Goal: Task Accomplishment & Management: Manage account settings

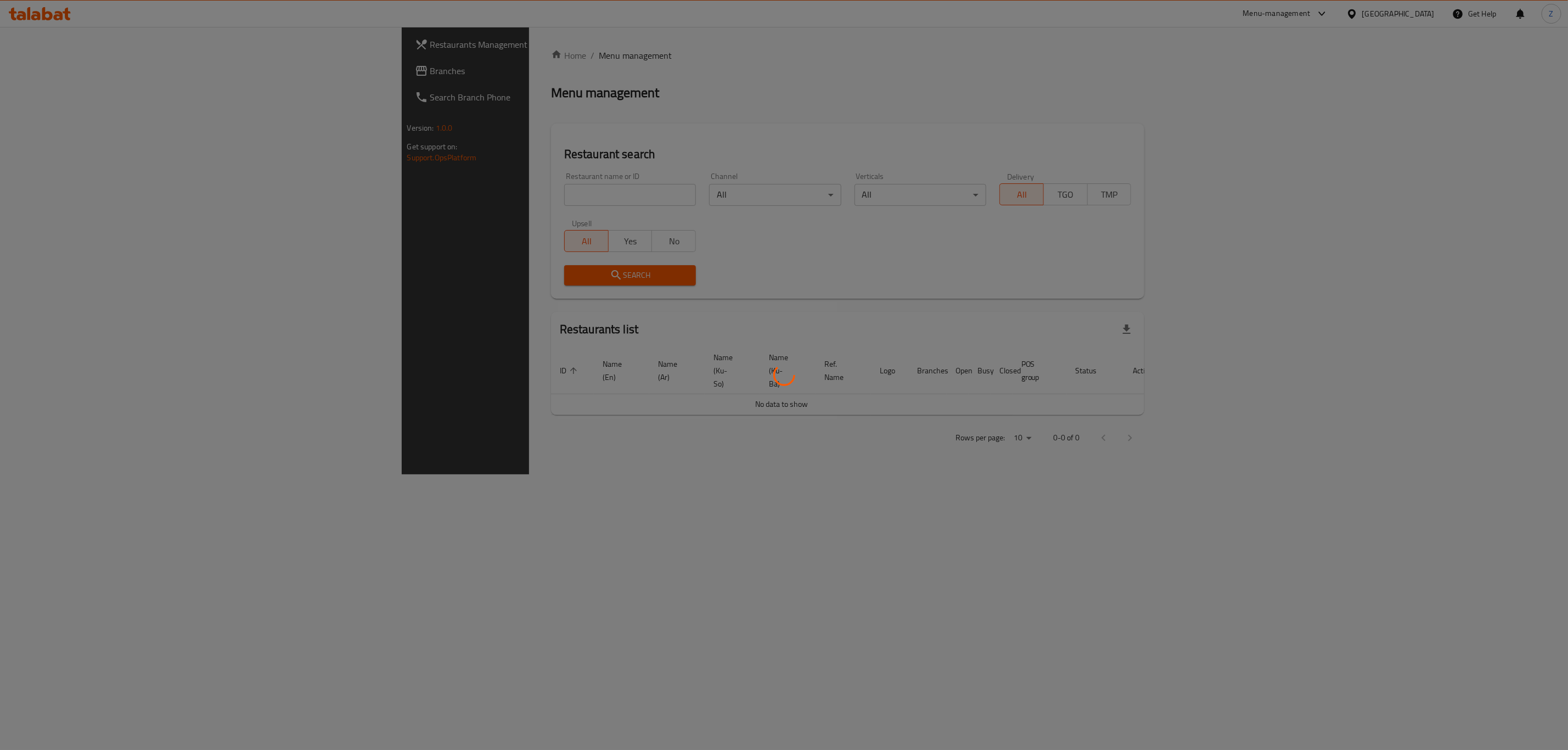
click at [402, 196] on div at bounding box center [784, 375] width 1568 height 750
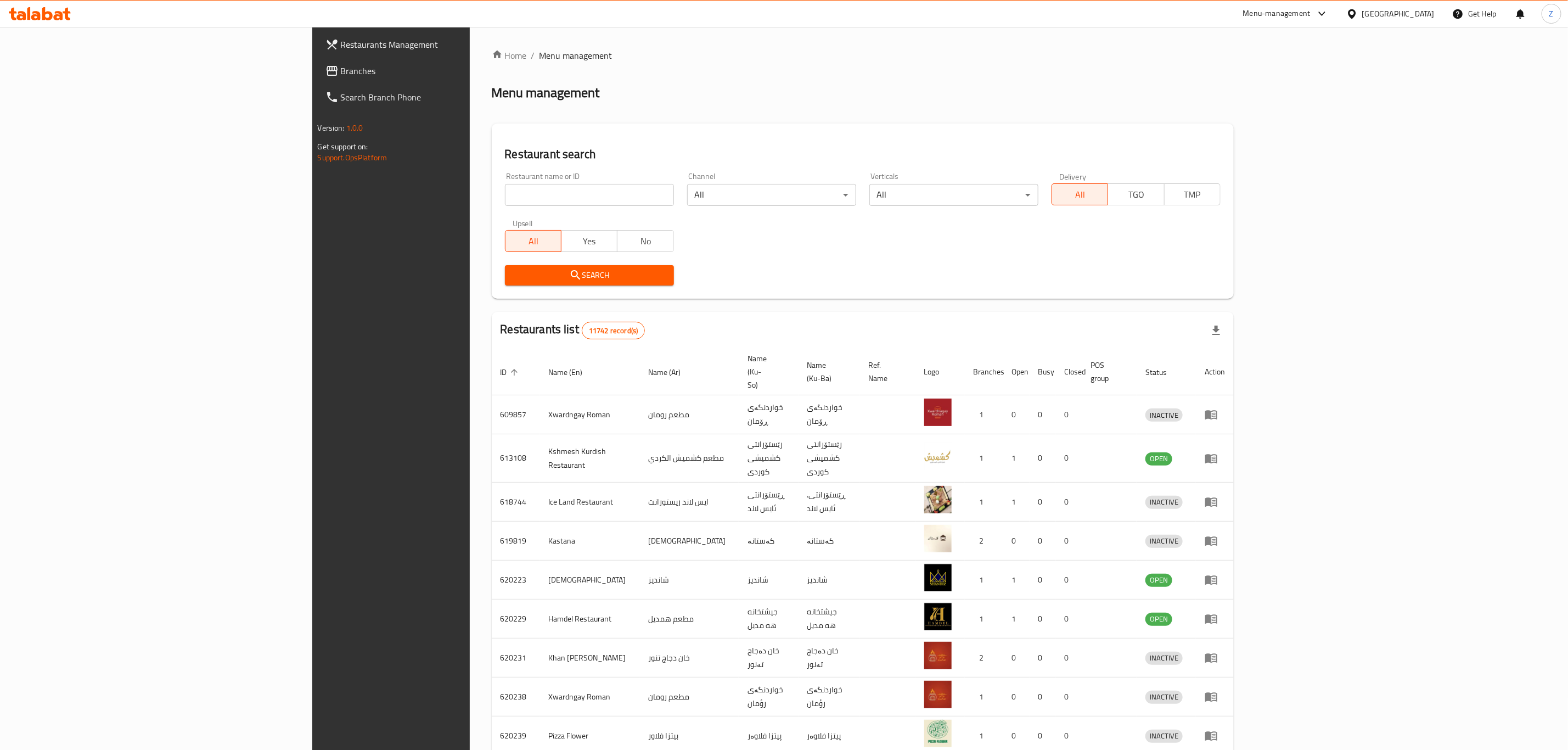
click at [505, 196] on input "search" at bounding box center [589, 195] width 169 height 22
type input "علي دبل"
click button "Search" at bounding box center [589, 275] width 169 height 20
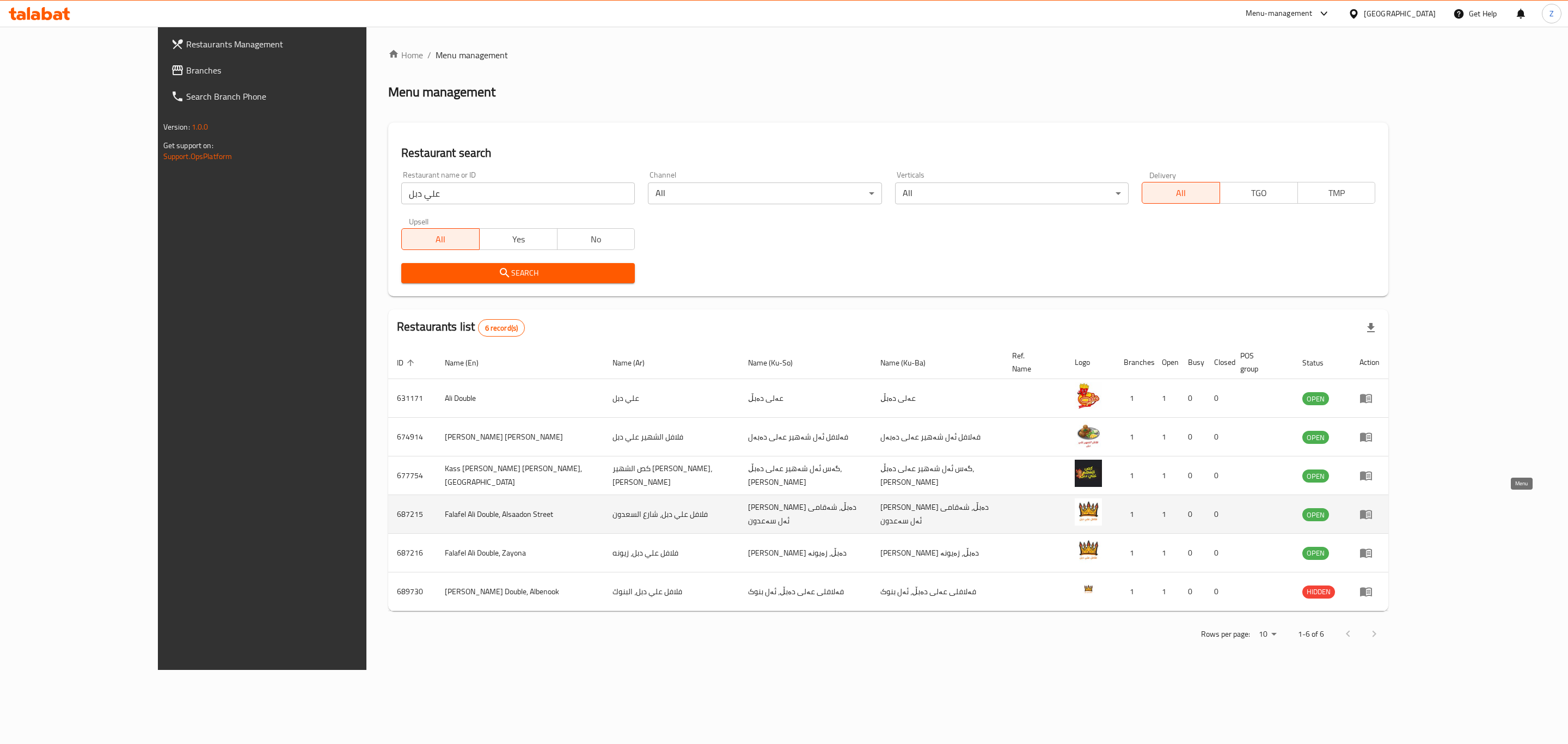
click at [1372, 510] on icon "enhanced table" at bounding box center [1366, 514] width 12 height 9
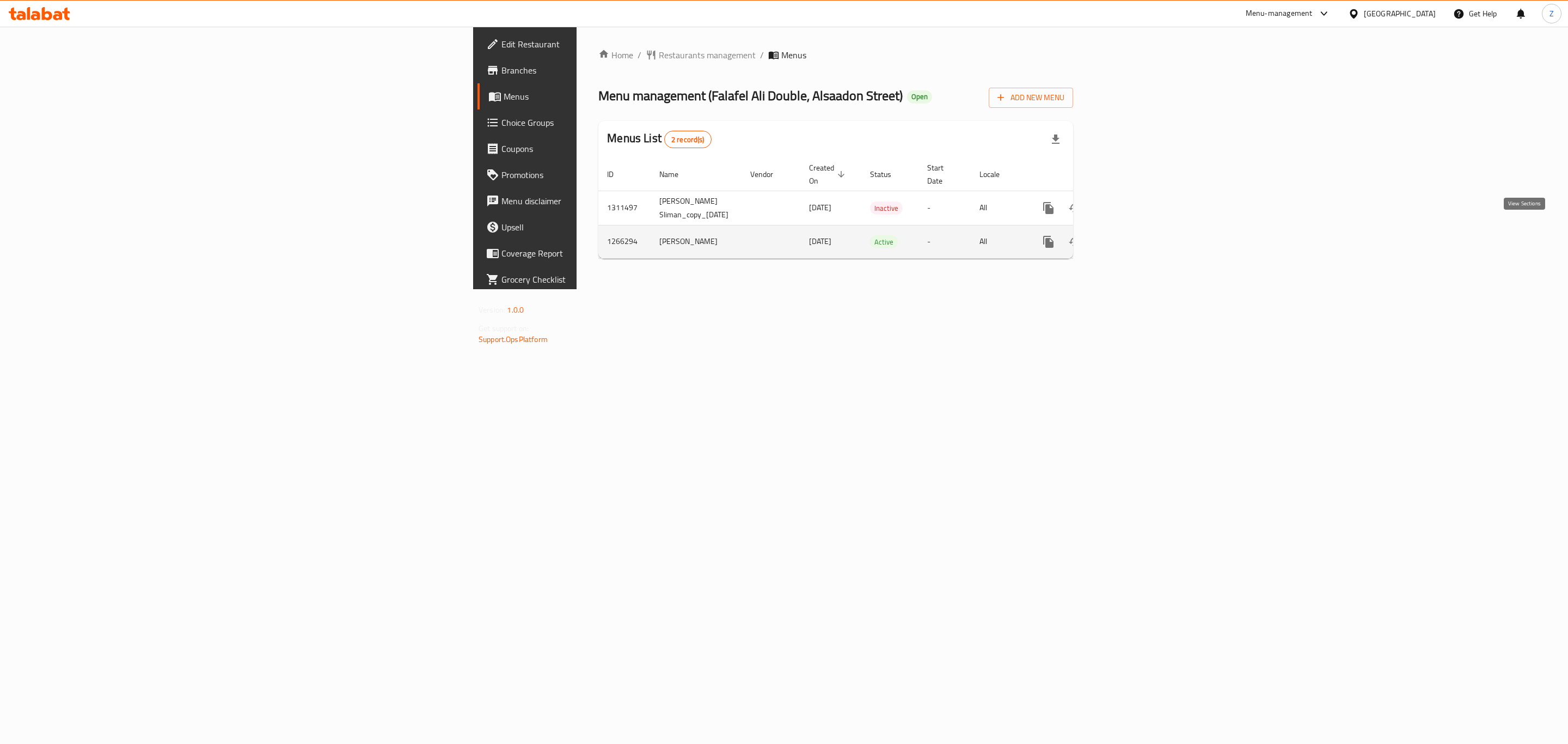
click at [1141, 230] on link "enhanced table" at bounding box center [1127, 242] width 26 height 26
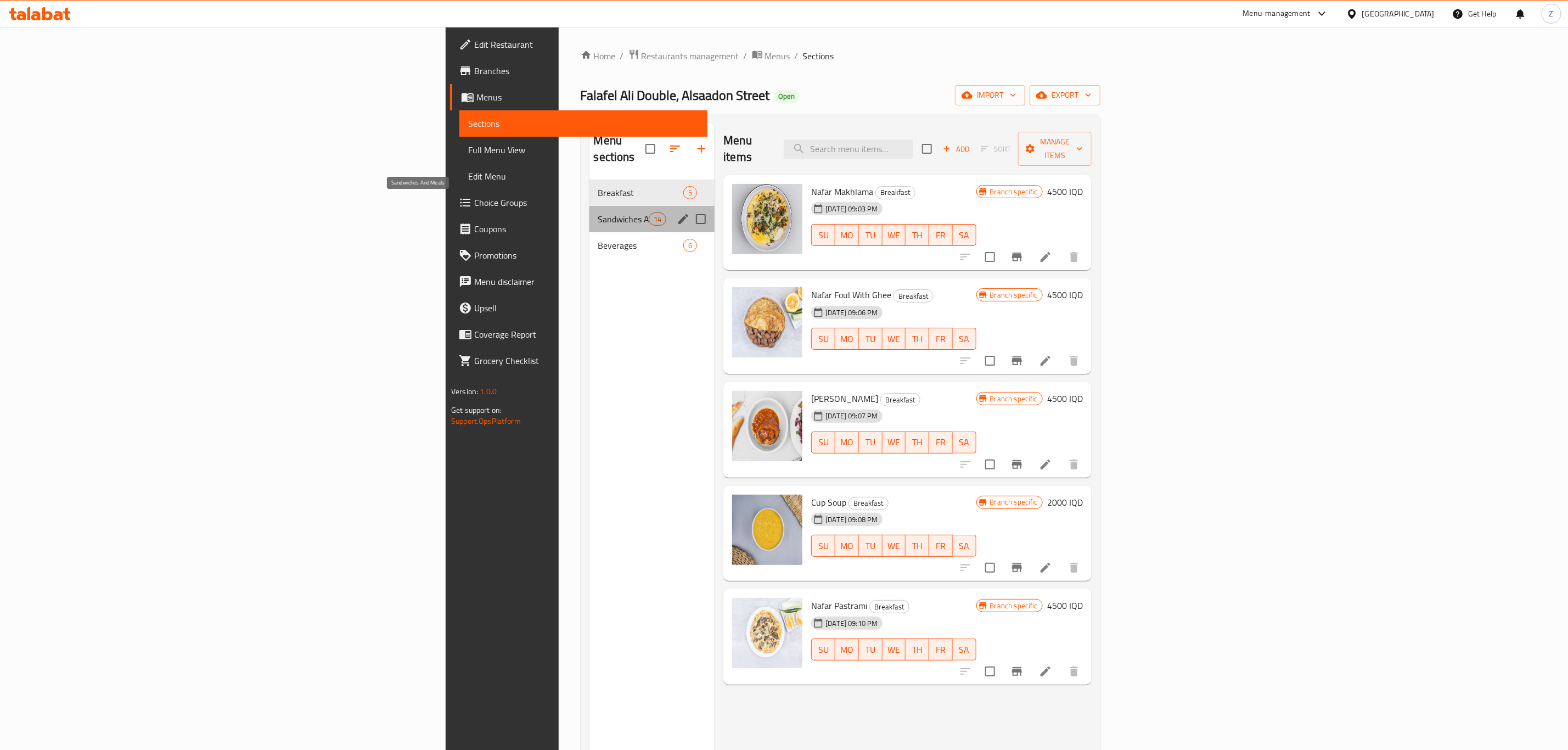
click at [598, 212] on span "Sandwiches And Meals" at bounding box center [624, 218] width 51 height 13
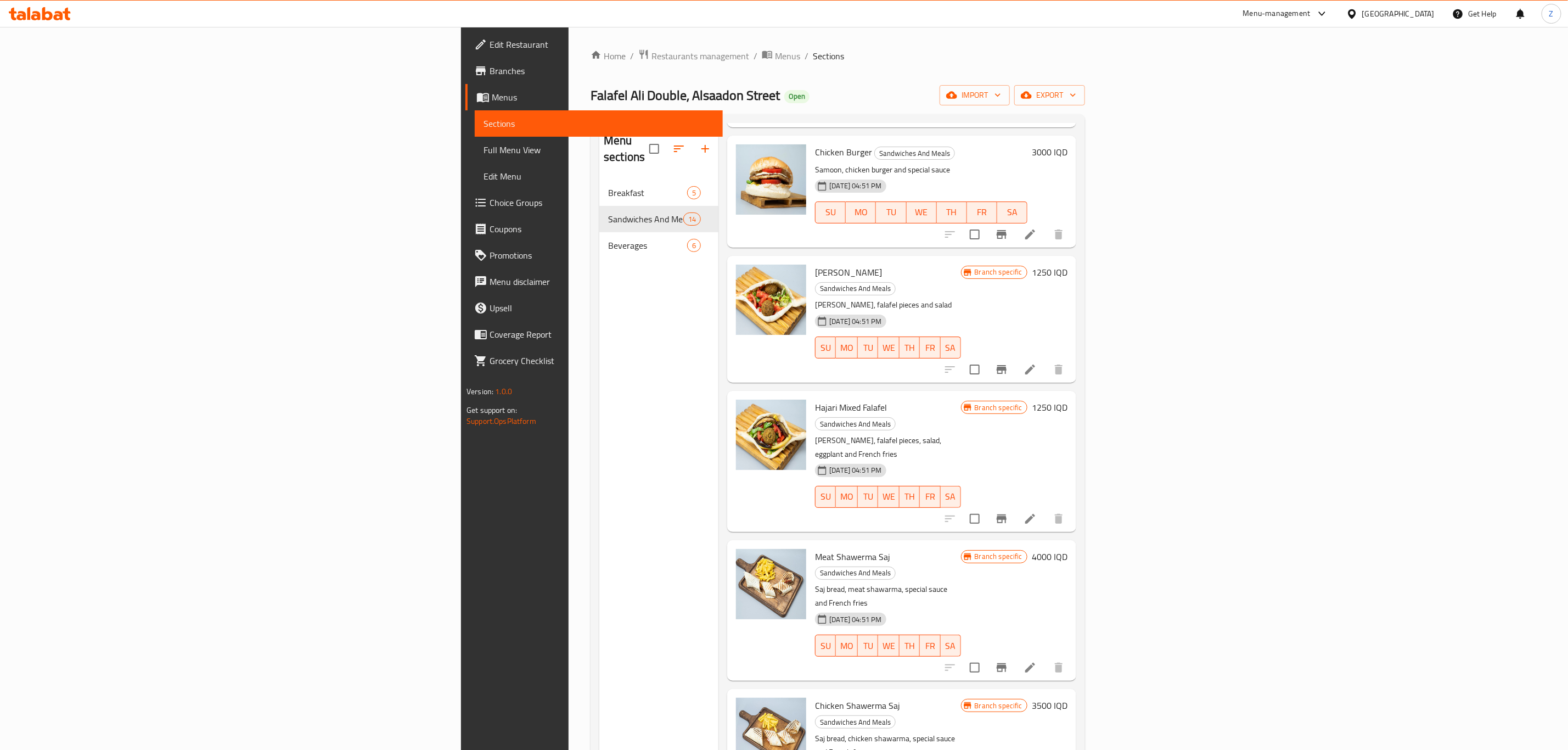
scroll to position [955, 0]
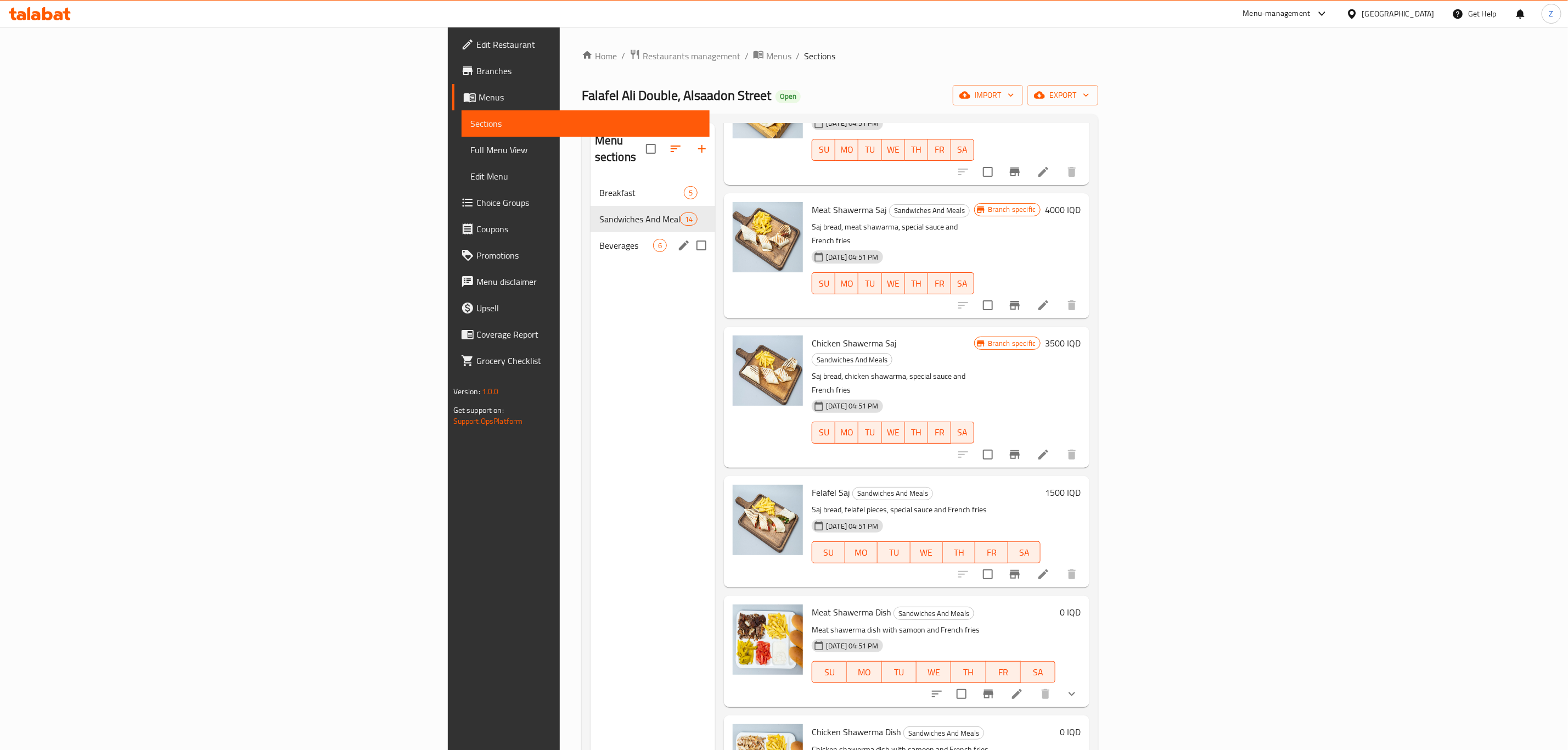
click at [590, 237] on div "Beverages 6" at bounding box center [652, 245] width 125 height 26
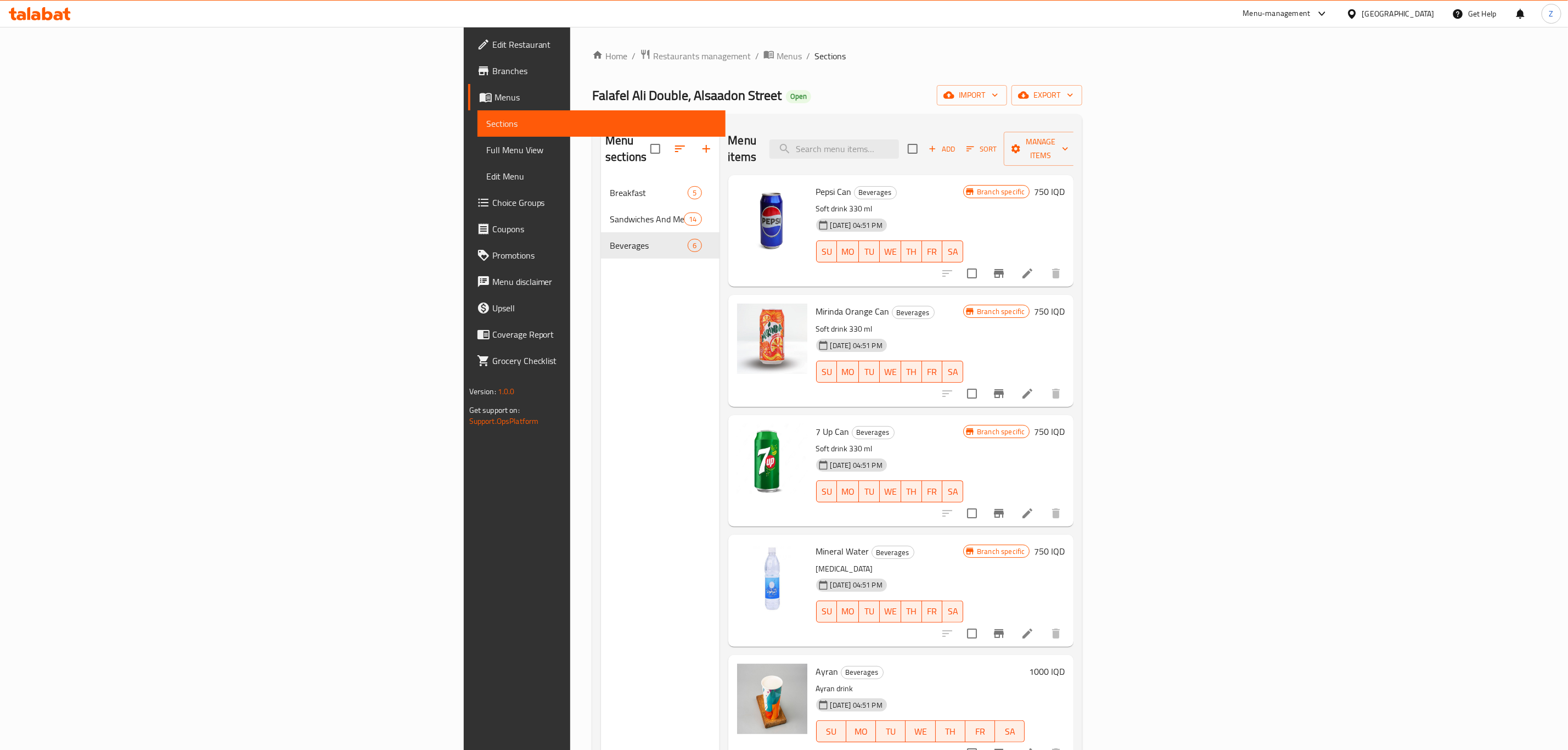
click at [601, 175] on nav "Breakfast 5 Sandwiches And Meals 14 Beverages 6" at bounding box center [660, 218] width 118 height 88
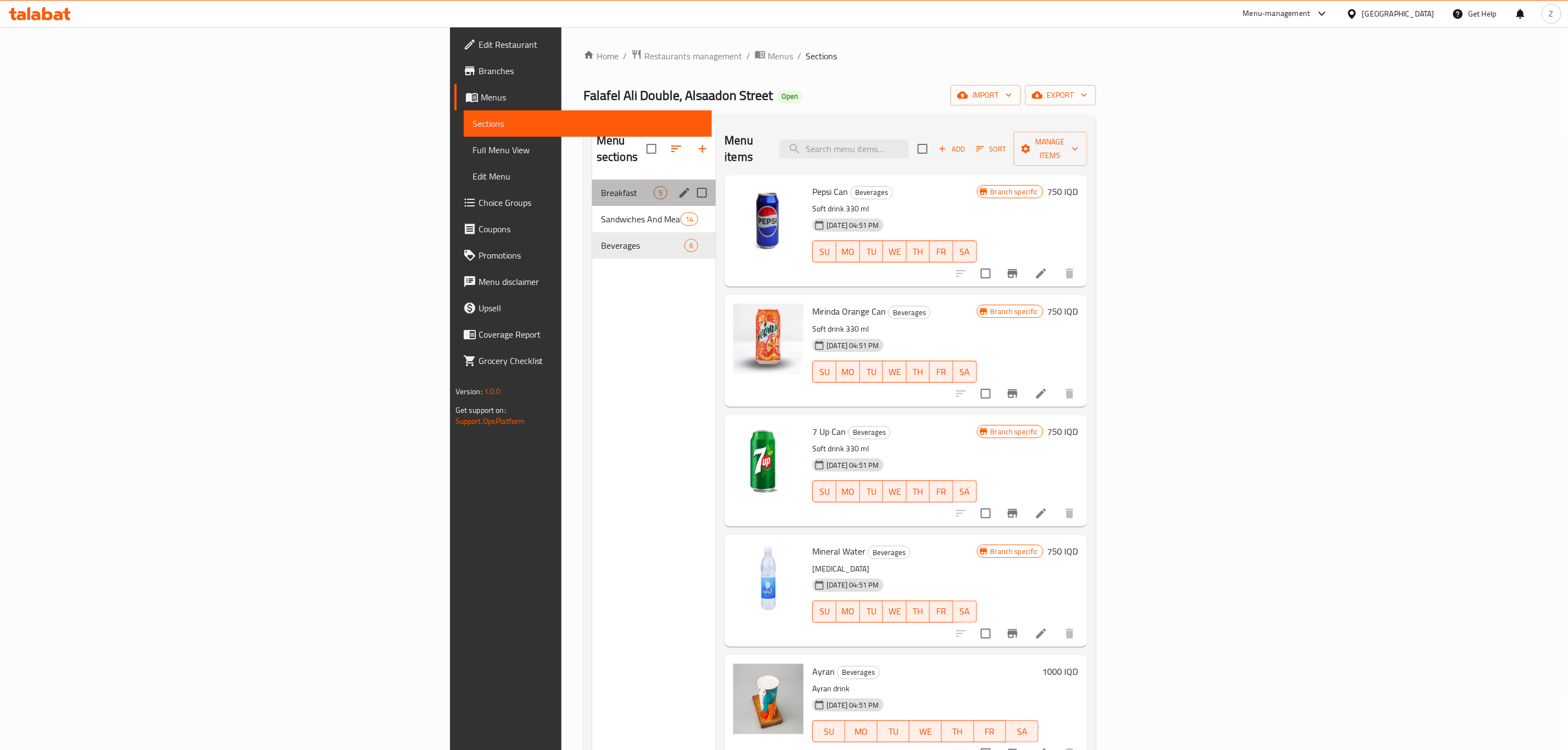
click at [592, 188] on div "Breakfast 5" at bounding box center [654, 192] width 123 height 26
